Goal: Task Accomplishment & Management: Complete application form

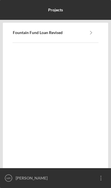
click at [93, 30] on icon "Icon/Navigate" at bounding box center [91, 32] width 13 height 13
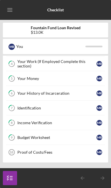
scroll to position [61, 0]
click at [59, 151] on div "Proof of Costs/Fees" at bounding box center [56, 152] width 79 height 5
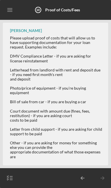
scroll to position [90, 0]
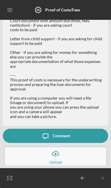
click at [76, 155] on button "Icon/Upload Upload" at bounding box center [55, 157] width 102 height 20
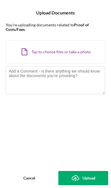
click at [72, 53] on div "Icon/Document Browse or drag files here (max 100MB total) Tap to choose files o…" at bounding box center [55, 51] width 99 height 23
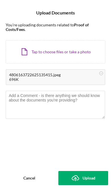
click at [82, 178] on div "Upload" at bounding box center [88, 178] width 13 height 14
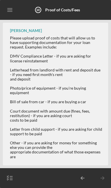
click at [9, 5] on icon "Icon/Menu" at bounding box center [10, 10] width 13 height 13
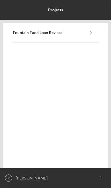
click at [101, 180] on icon "Icon/Overflow" at bounding box center [101, 178] width 14 height 14
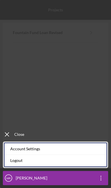
click at [55, 146] on div "Account Settings" at bounding box center [56, 149] width 102 height 12
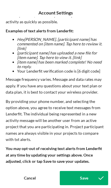
scroll to position [97, 0]
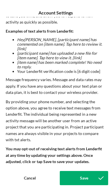
click at [78, 175] on button "Save" at bounding box center [84, 178] width 48 height 14
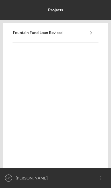
click at [92, 31] on icon "Icon/Navigate" at bounding box center [91, 32] width 13 height 13
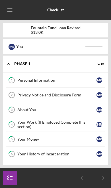
click at [78, 79] on div "Personal Information" at bounding box center [56, 80] width 79 height 5
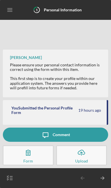
click at [102, 180] on icon "Icon/Table Pagination Arrow" at bounding box center [102, 178] width 14 height 14
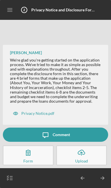
click at [35, 151] on icon "button" at bounding box center [28, 153] width 14 height 14
click at [99, 180] on icon "Icon/Table Pagination Arrow" at bounding box center [102, 178] width 14 height 14
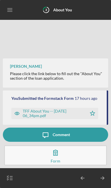
click at [100, 180] on icon "Icon/Table Pagination Arrow" at bounding box center [102, 178] width 14 height 14
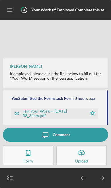
click at [99, 179] on icon "Icon/Table Pagination Arrow" at bounding box center [102, 178] width 14 height 14
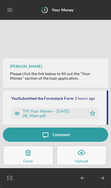
click at [100, 178] on icon "Icon/Table Pagination Arrow" at bounding box center [102, 178] width 14 height 14
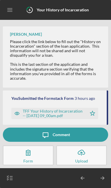
click at [99, 178] on icon "Icon/Table Pagination Arrow" at bounding box center [102, 178] width 14 height 14
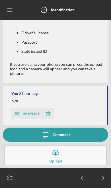
scroll to position [31, 0]
click at [63, 153] on button "Icon/Upload Upload" at bounding box center [55, 156] width 102 height 20
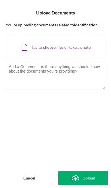
click at [80, 173] on icon "Icon/Upload" at bounding box center [75, 178] width 14 height 14
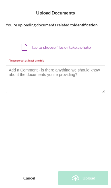
click at [26, 177] on div "Cancel" at bounding box center [29, 178] width 12 height 14
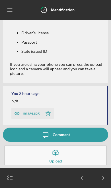
click at [28, 113] on div "image.jpg" at bounding box center [31, 113] width 17 height 5
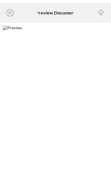
click at [9, 12] on icon "Icon/Close" at bounding box center [10, 13] width 14 height 14
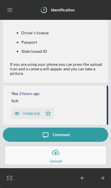
click at [100, 181] on icon "Icon/Table Pagination Arrow" at bounding box center [102, 178] width 14 height 14
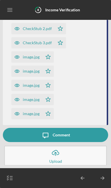
scroll to position [194, 0]
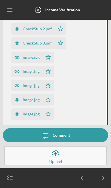
click at [103, 179] on polyline "button" at bounding box center [103, 178] width 2 height 3
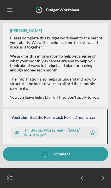
scroll to position [19, 0]
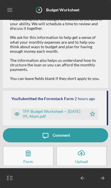
click at [100, 181] on icon "Icon/Table Pagination Arrow" at bounding box center [102, 178] width 14 height 14
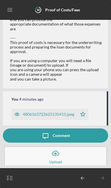
scroll to position [128, 0]
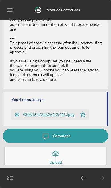
click at [85, 113] on polygon "button" at bounding box center [82, 114] width 5 height 5
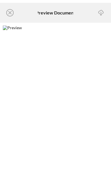
click at [10, 12] on icon "Icon/Close" at bounding box center [10, 13] width 14 height 14
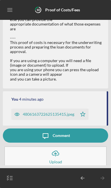
scroll to position [128, 0]
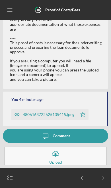
click at [61, 154] on icon "Icon/Upload" at bounding box center [55, 154] width 14 height 14
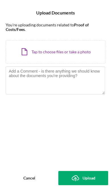
click at [26, 174] on div "Cancel" at bounding box center [29, 178] width 12 height 14
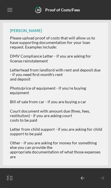
click at [8, 10] on icon "Icon/Menu" at bounding box center [10, 10] width 13 height 13
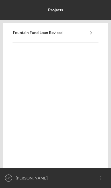
click at [10, 177] on text "MR" at bounding box center [9, 178] width 4 height 3
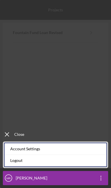
click at [49, 158] on link "Logout" at bounding box center [56, 161] width 102 height 12
